Goal: Task Accomplishment & Management: Manage account settings

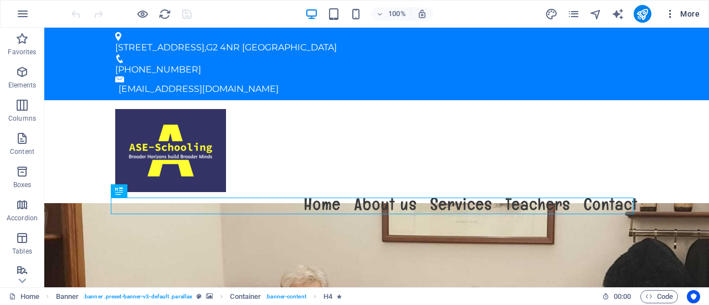
click at [686, 9] on span "More" at bounding box center [682, 13] width 35 height 11
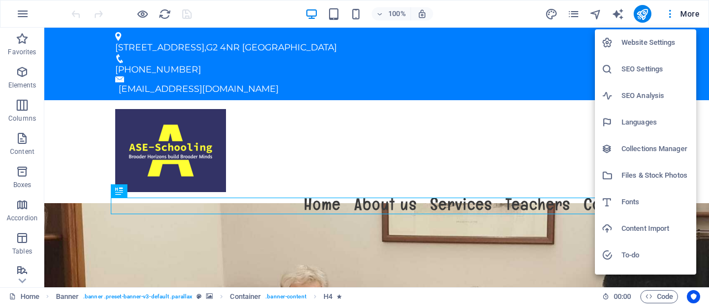
click at [638, 125] on h6 "Languages" at bounding box center [655, 122] width 68 height 13
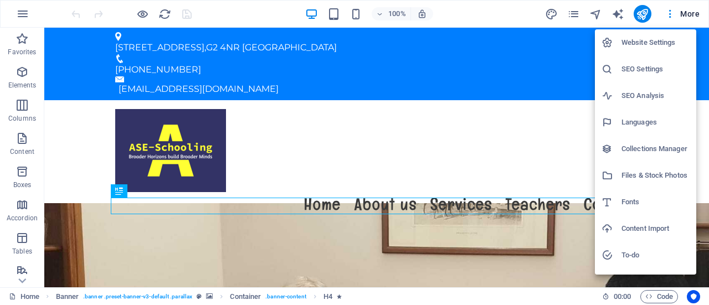
select select "41"
select select "76"
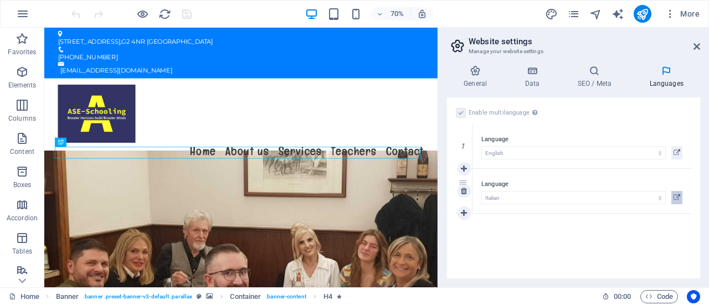
click at [680, 196] on button at bounding box center [676, 197] width 11 height 13
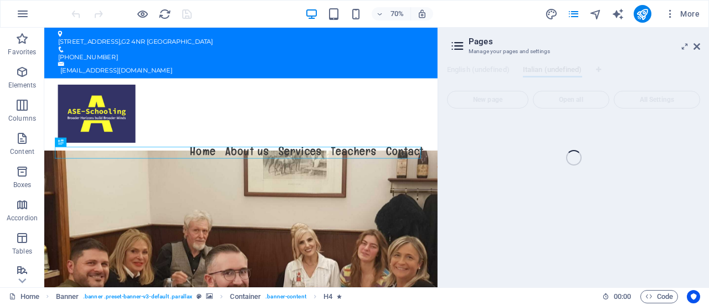
click at [697, 45] on div "Home (en) Favorites Elements Columns Content Boxes Accordion Tables Features Im…" at bounding box center [354, 158] width 709 height 260
click at [696, 46] on div "Home (en) Favorites Elements Columns Content Boxes Accordion Tables Features Im…" at bounding box center [354, 158] width 709 height 260
click at [682, 11] on span "More" at bounding box center [682, 13] width 35 height 11
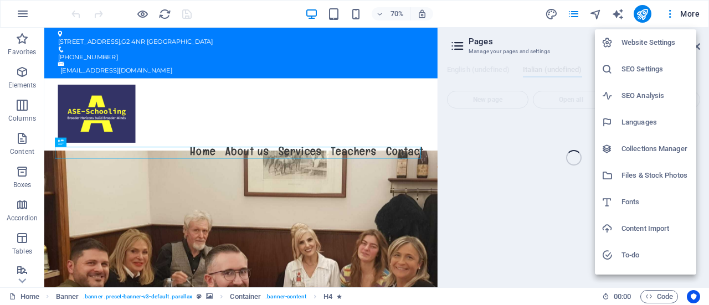
click at [634, 120] on h6 "Languages" at bounding box center [655, 122] width 68 height 13
select select "41"
select select "76"
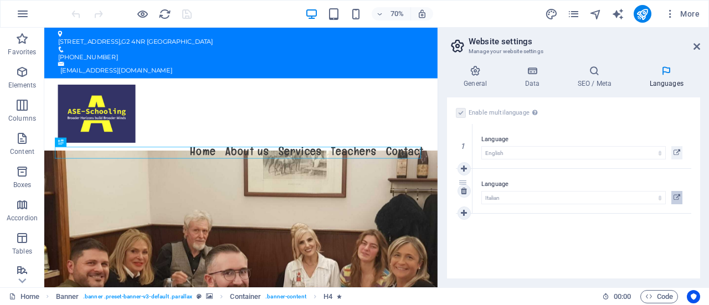
click at [678, 192] on icon at bounding box center [676, 197] width 7 height 13
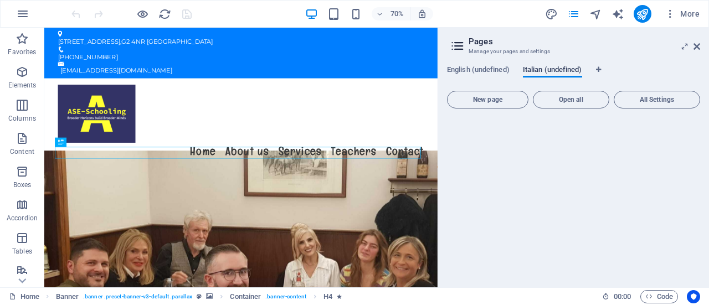
click at [551, 65] on span "Italian (undefined)" at bounding box center [552, 71] width 59 height 16
click at [578, 97] on span "Open all" at bounding box center [571, 99] width 66 height 7
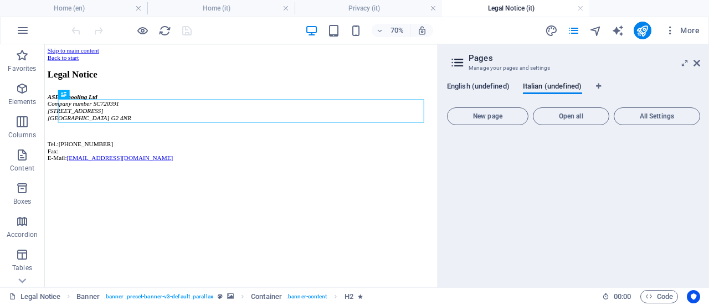
click at [474, 87] on span "English (undefined)" at bounding box center [478, 88] width 63 height 16
click at [452, 53] on header "Pages Manage your pages and settings" at bounding box center [574, 58] width 251 height 29
click at [455, 55] on icon at bounding box center [457, 63] width 17 height 16
click at [694, 32] on span "More" at bounding box center [682, 30] width 35 height 11
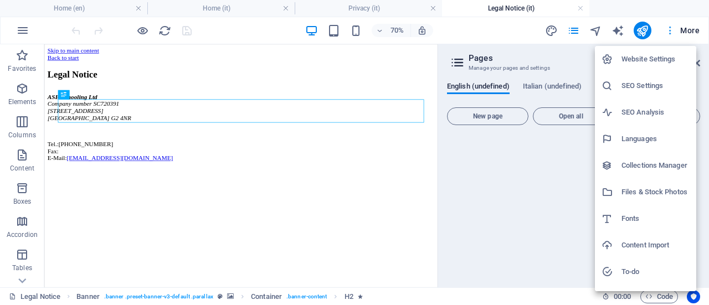
click at [694, 32] on div at bounding box center [354, 152] width 709 height 305
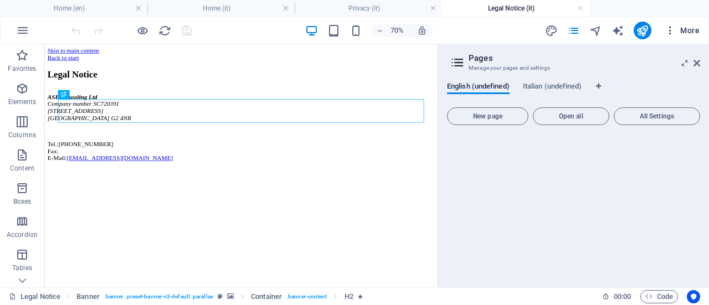
click at [690, 26] on span "More" at bounding box center [682, 30] width 35 height 11
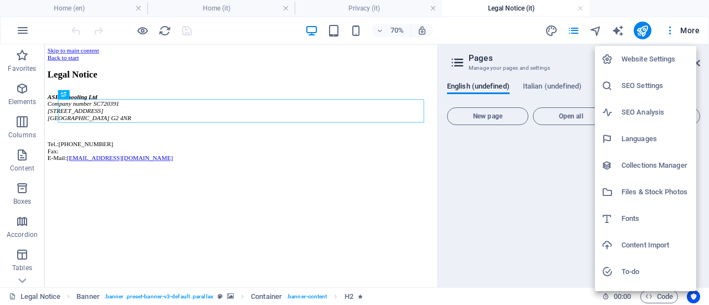
click at [644, 133] on h6 "Languages" at bounding box center [655, 138] width 68 height 13
select select "41"
select select "76"
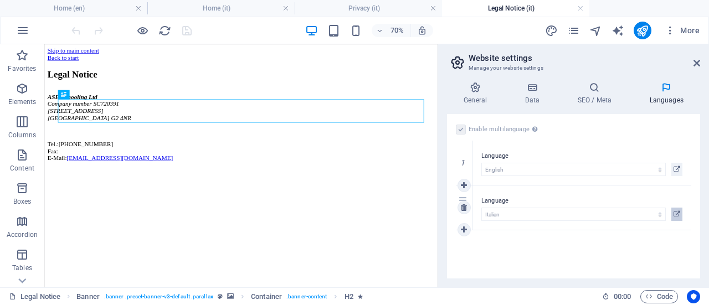
click at [672, 210] on button at bounding box center [676, 214] width 11 height 13
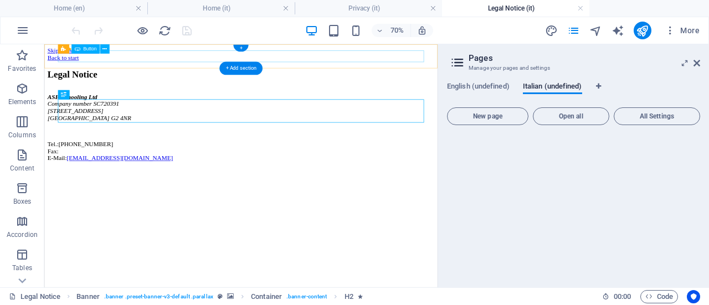
click at [111, 59] on div "Back to start" at bounding box center [325, 64] width 553 height 10
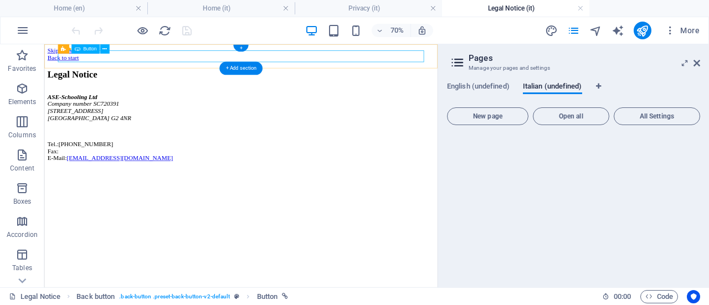
click at [121, 61] on div "Back to start" at bounding box center [325, 64] width 553 height 10
click at [661, 114] on span "All Settings" at bounding box center [657, 116] width 76 height 7
click at [685, 63] on icon at bounding box center [685, 63] width 0 height 9
